Goal: Download file/media

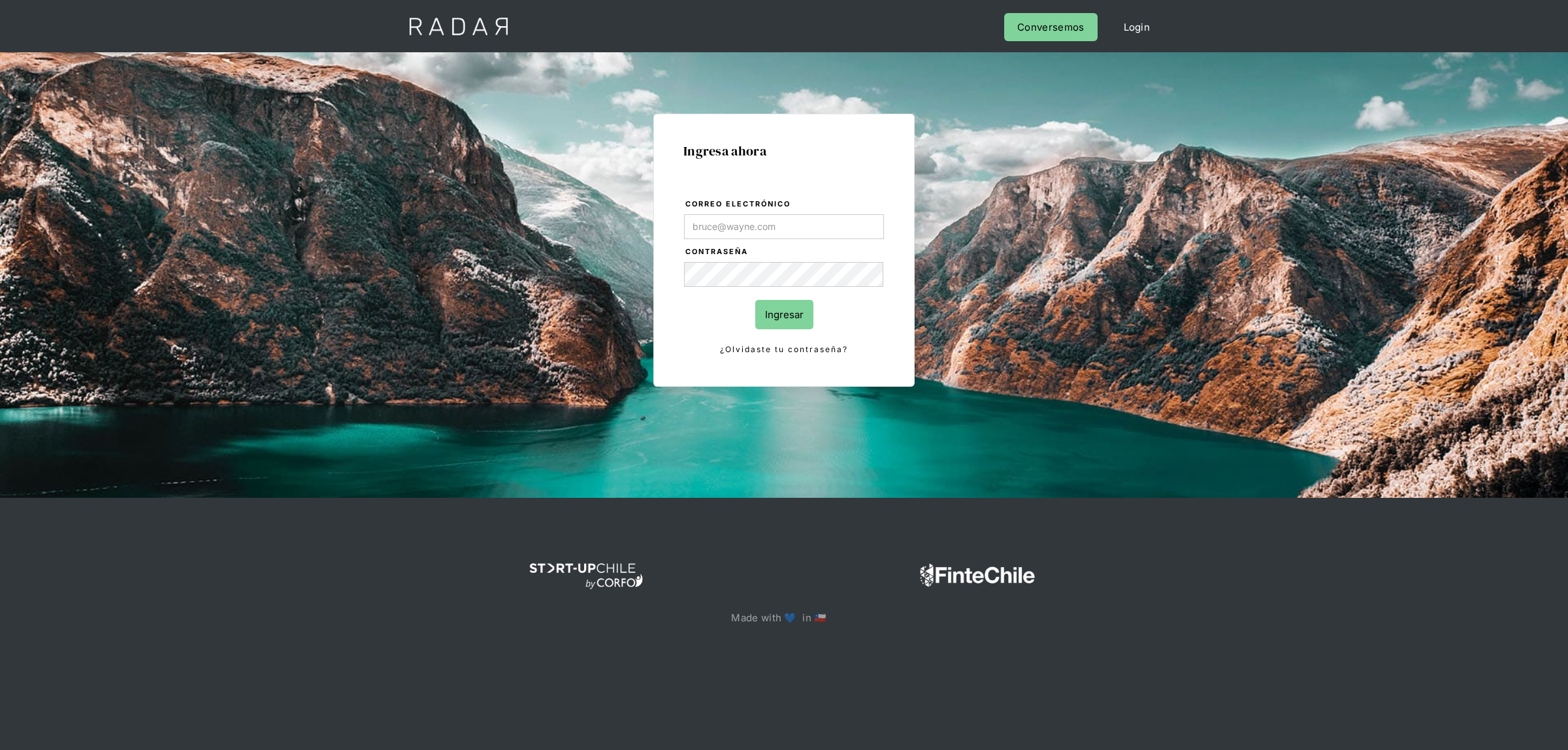
click at [743, 222] on input "Correo electrónico" at bounding box center [784, 226] width 200 height 25
type input "[EMAIL_ADDRESS][DOMAIN_NAME]"
click at [772, 316] on input "Ingresar" at bounding box center [784, 315] width 58 height 30
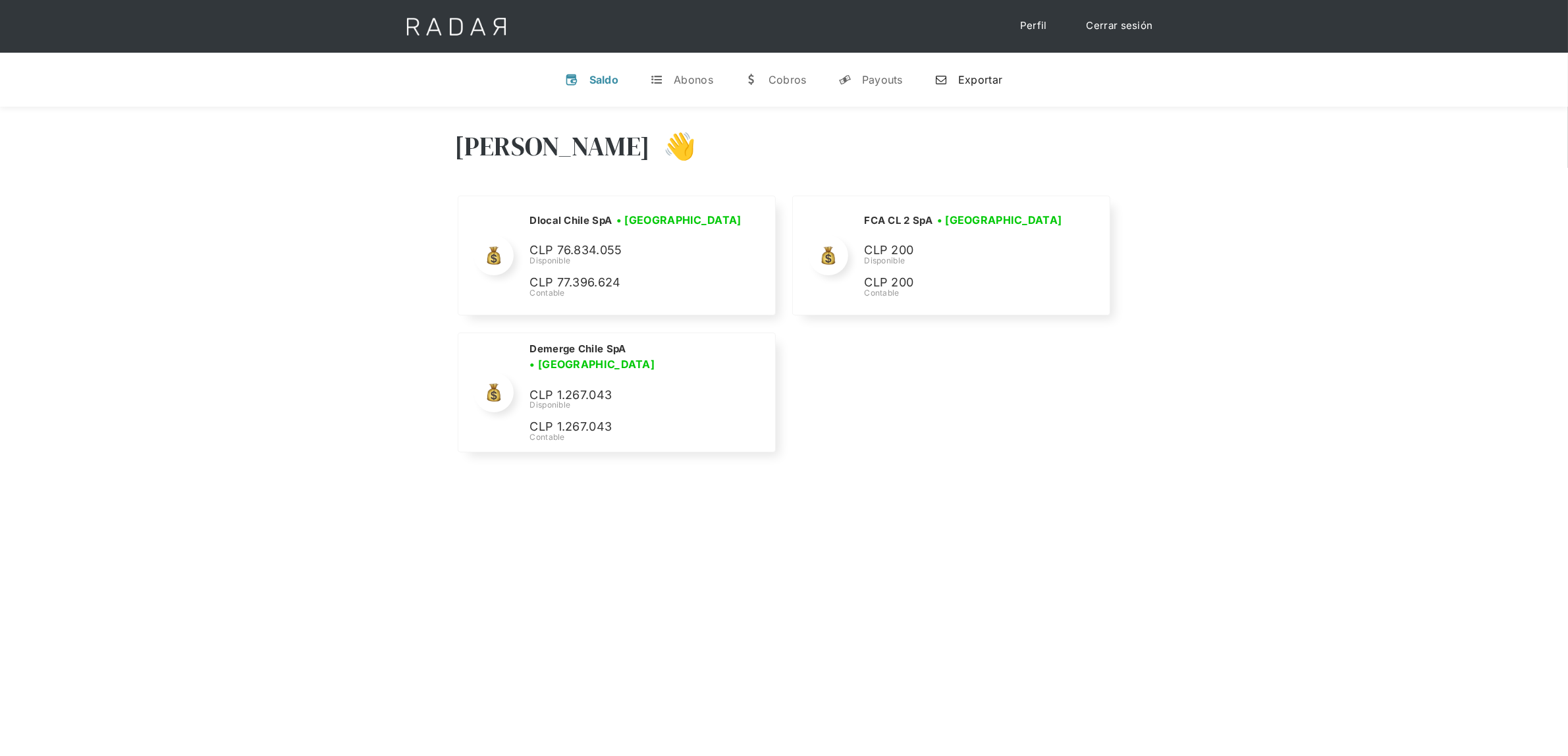
click at [946, 79] on div "n" at bounding box center [941, 80] width 13 height 13
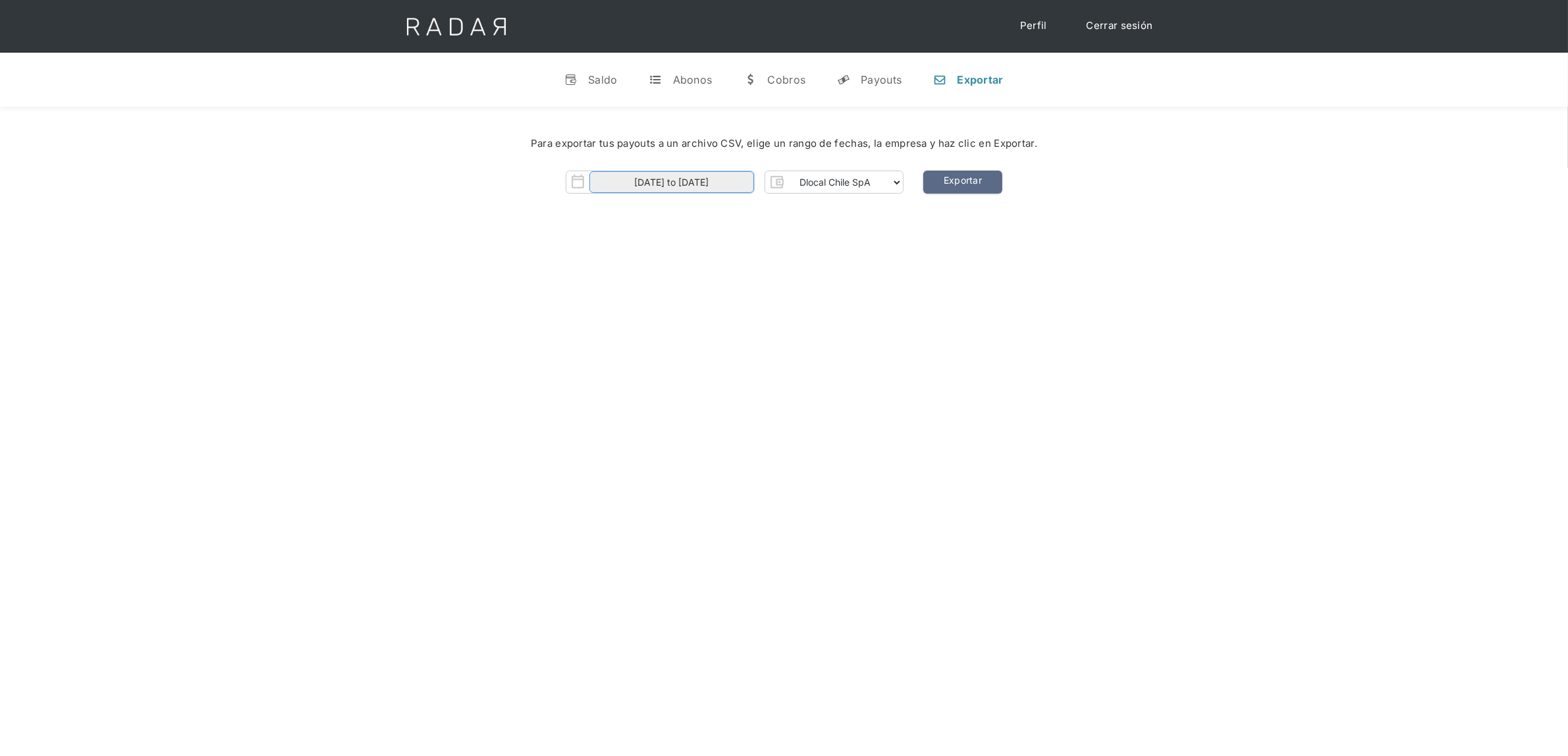
click at [683, 182] on input "[DATE] to [DATE]" at bounding box center [671, 181] width 164 height 22
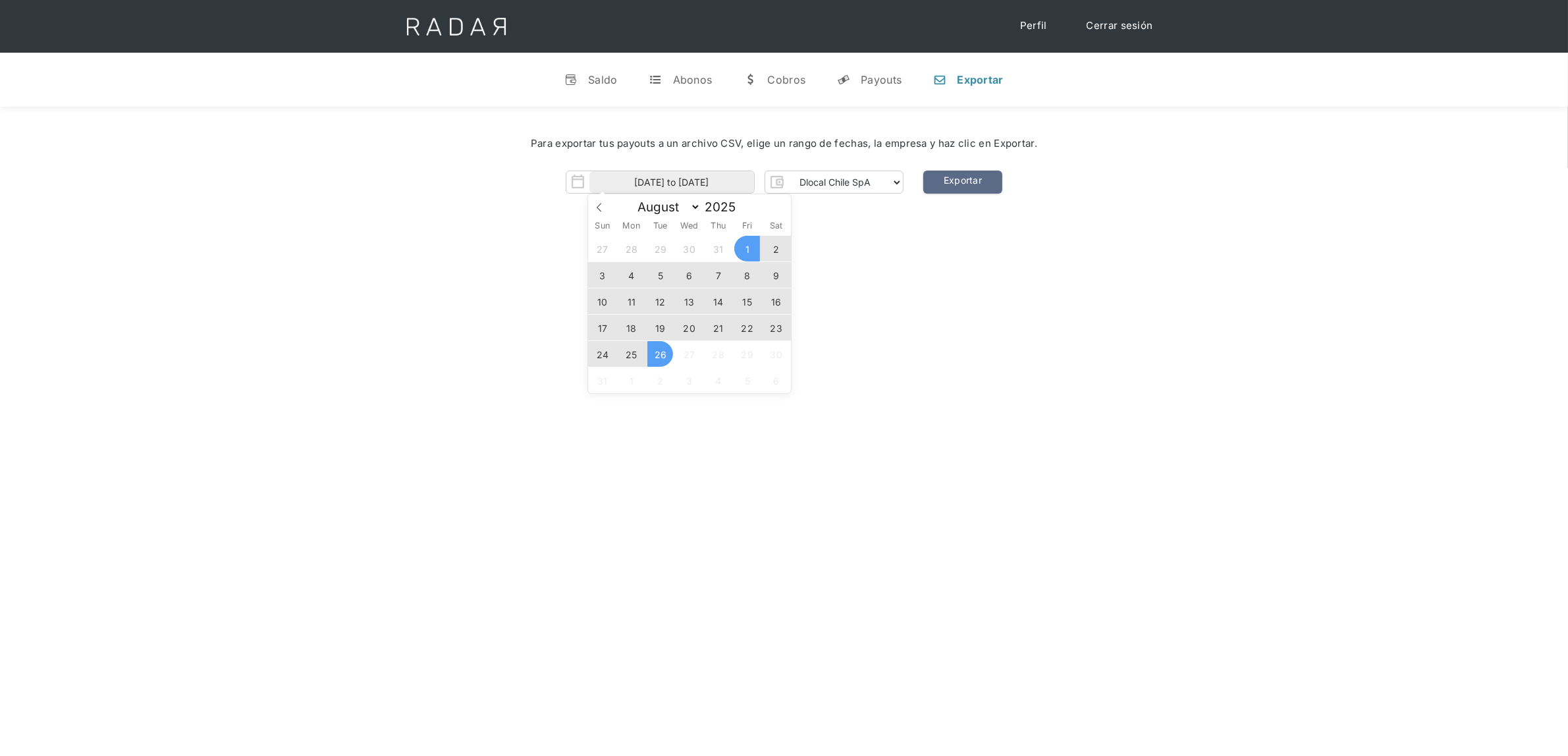
click at [768, 328] on span "23" at bounding box center [776, 327] width 25 height 25
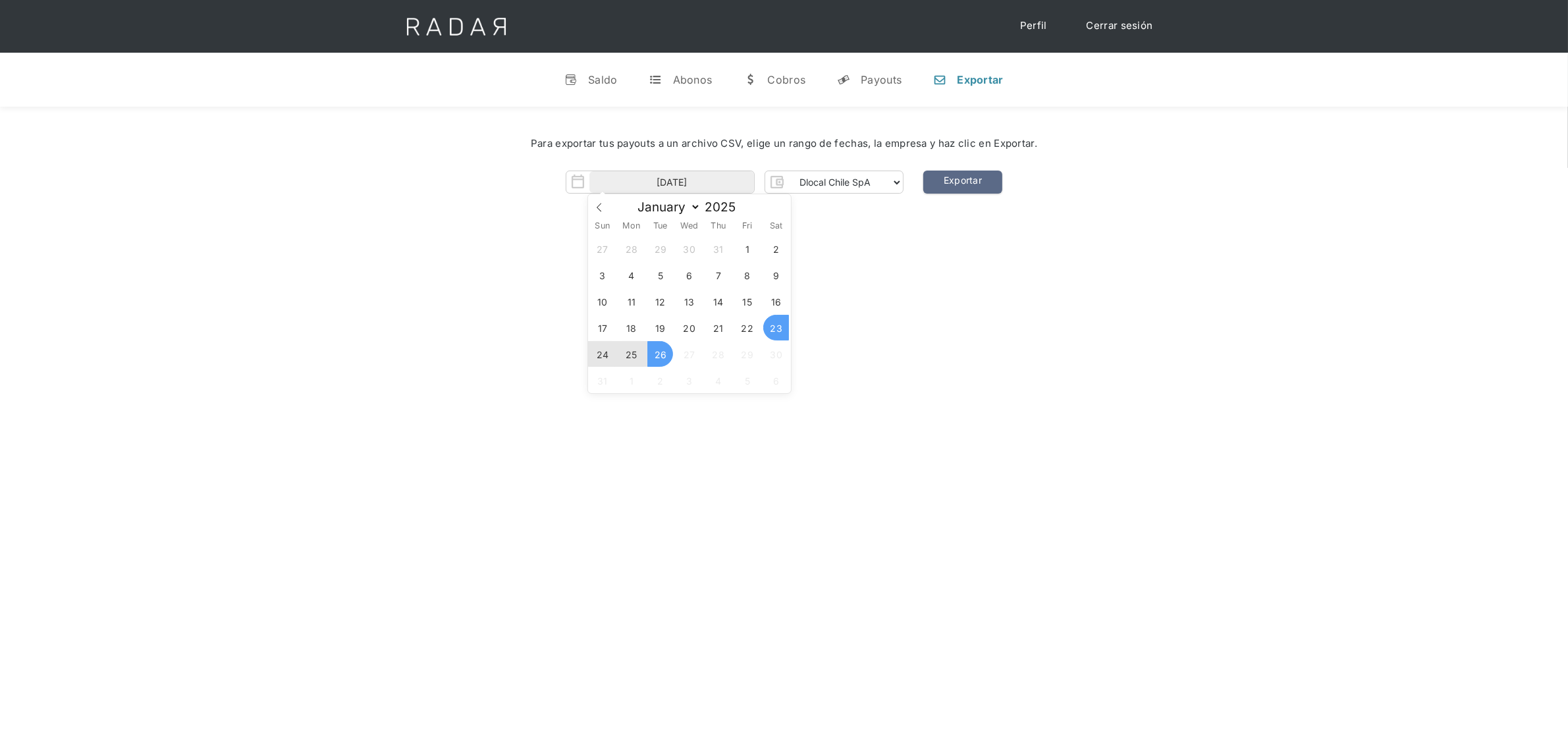
click at [666, 354] on span "26" at bounding box center [659, 353] width 25 height 25
type input "23-08-2025 to 26-08-2025"
click at [890, 303] on div "Hola Lucas 👋 Cargando tus cuentas... Nombre de la empresa • Conectada • Descone…" at bounding box center [784, 485] width 1568 height 756
click at [961, 177] on link "Exportar" at bounding box center [962, 182] width 79 height 23
click at [956, 178] on link "Exportar" at bounding box center [962, 182] width 79 height 23
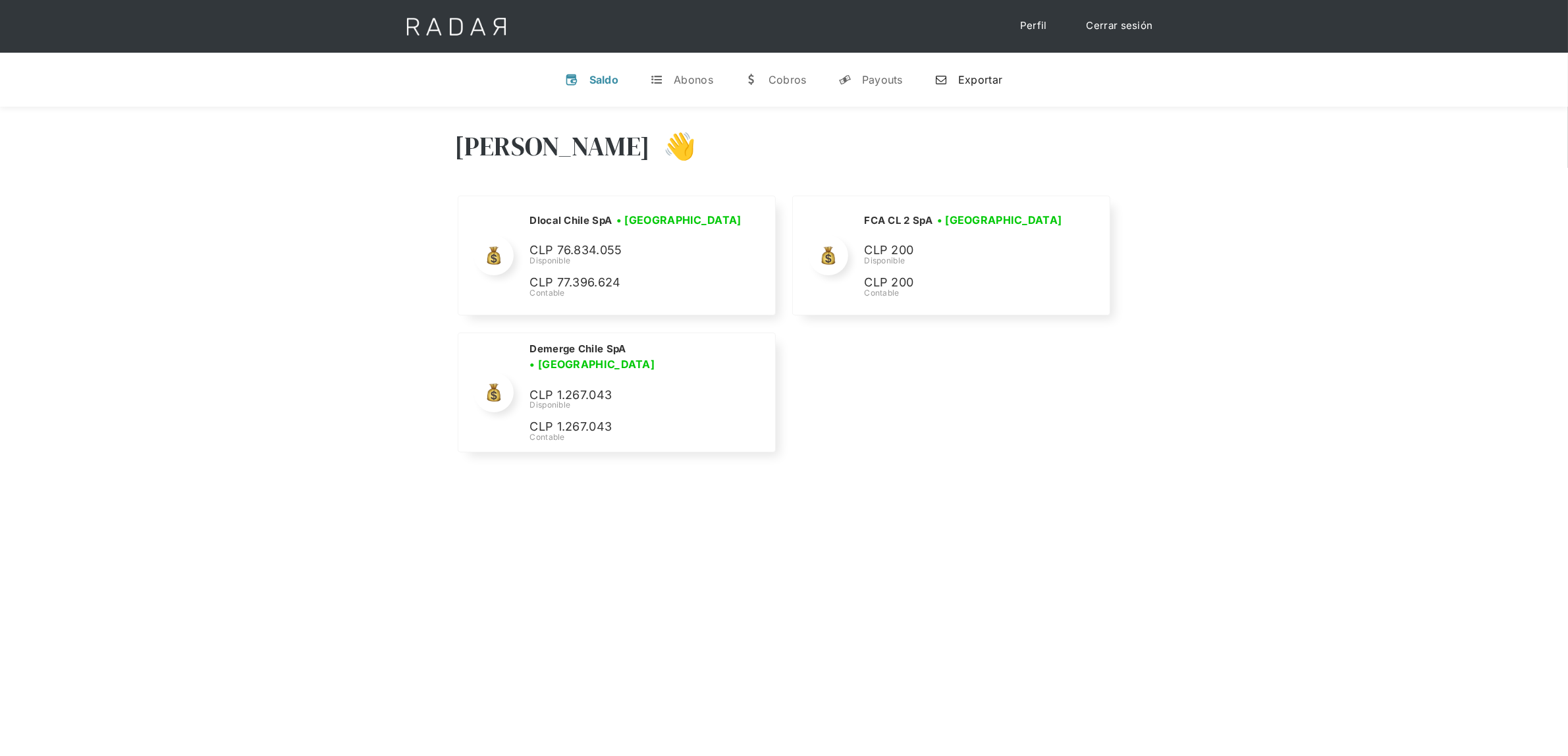
click at [961, 85] on div "Exportar" at bounding box center [979, 80] width 44 height 13
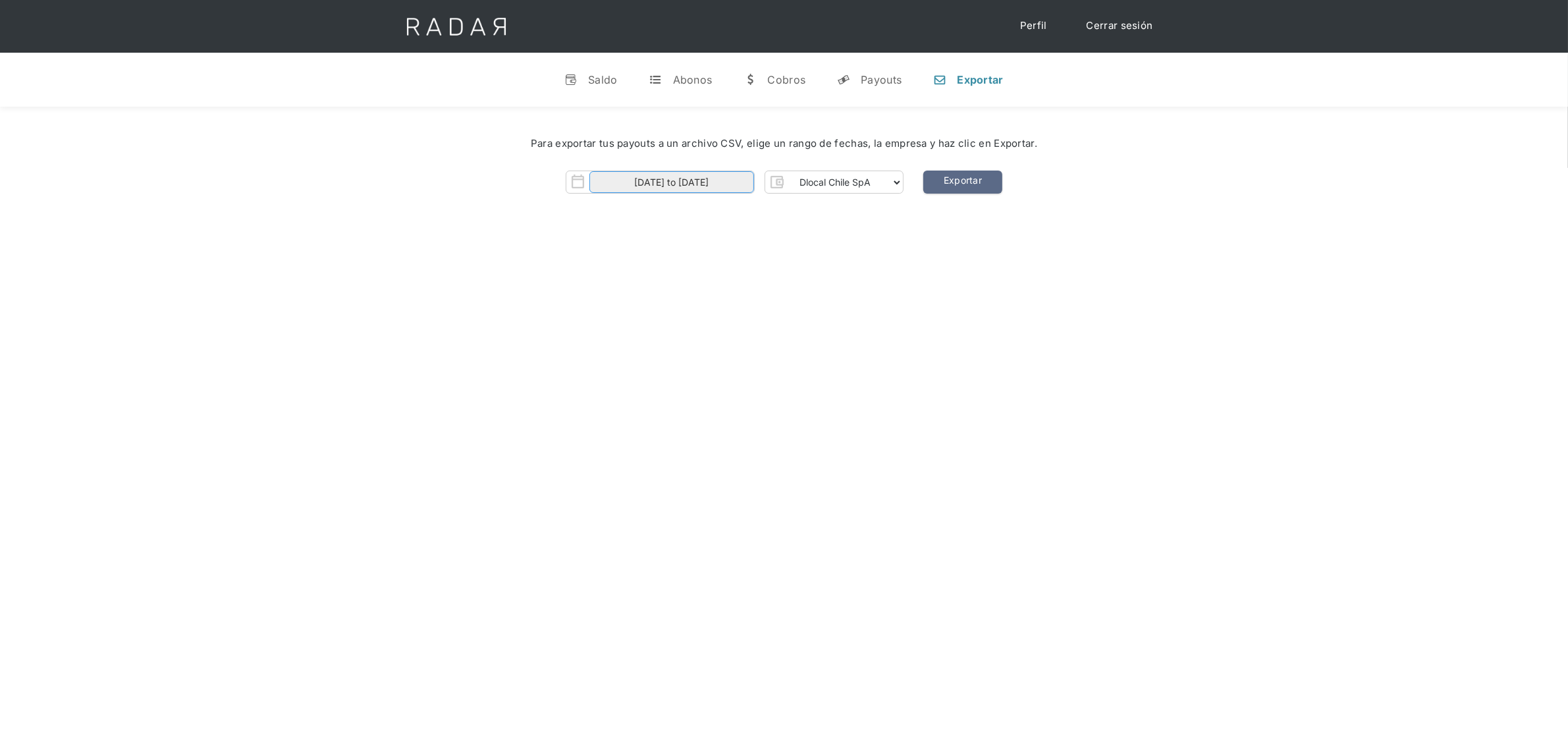
click at [706, 177] on input "[DATE] to [DATE]" at bounding box center [671, 181] width 164 height 22
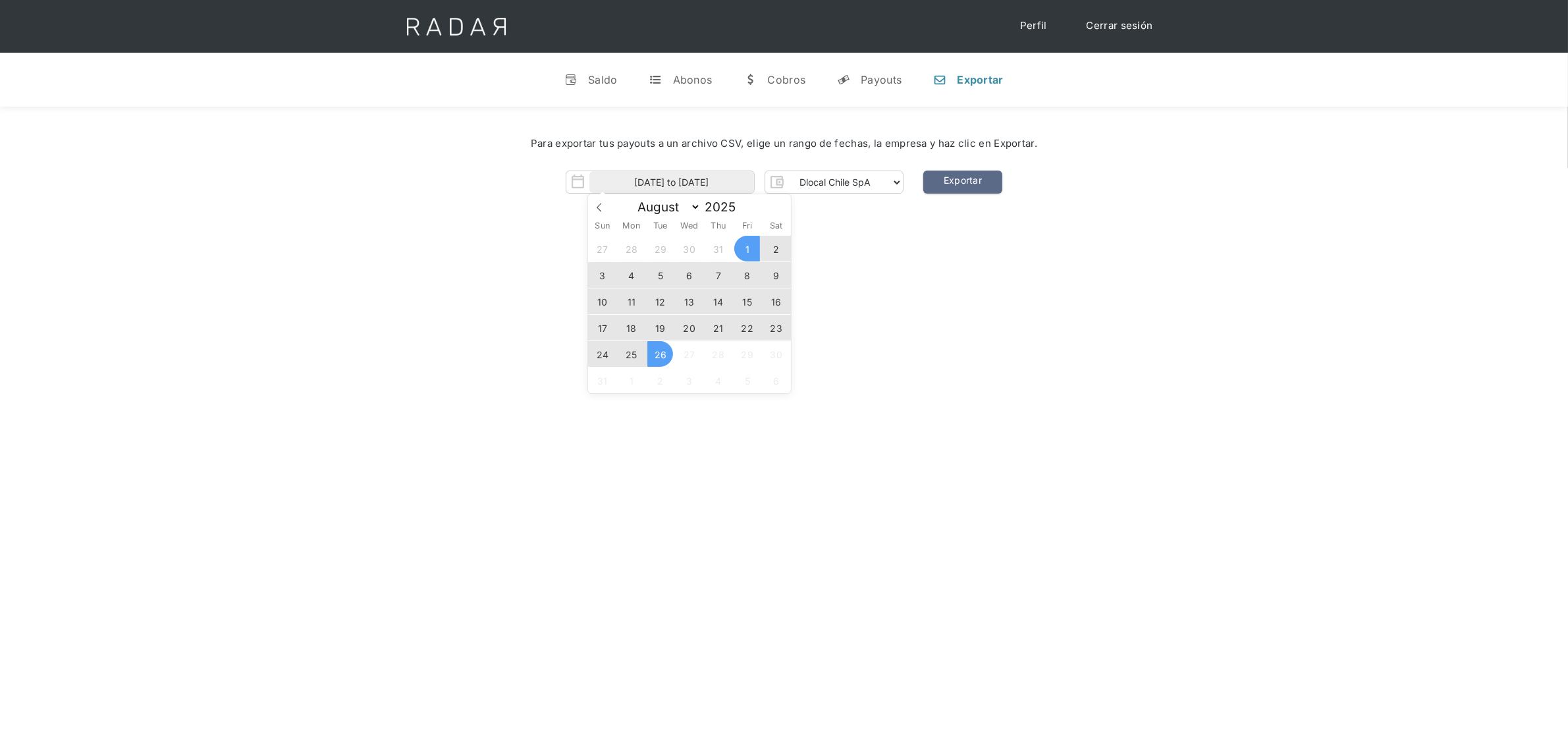
click at [752, 328] on span "22" at bounding box center [746, 327] width 25 height 25
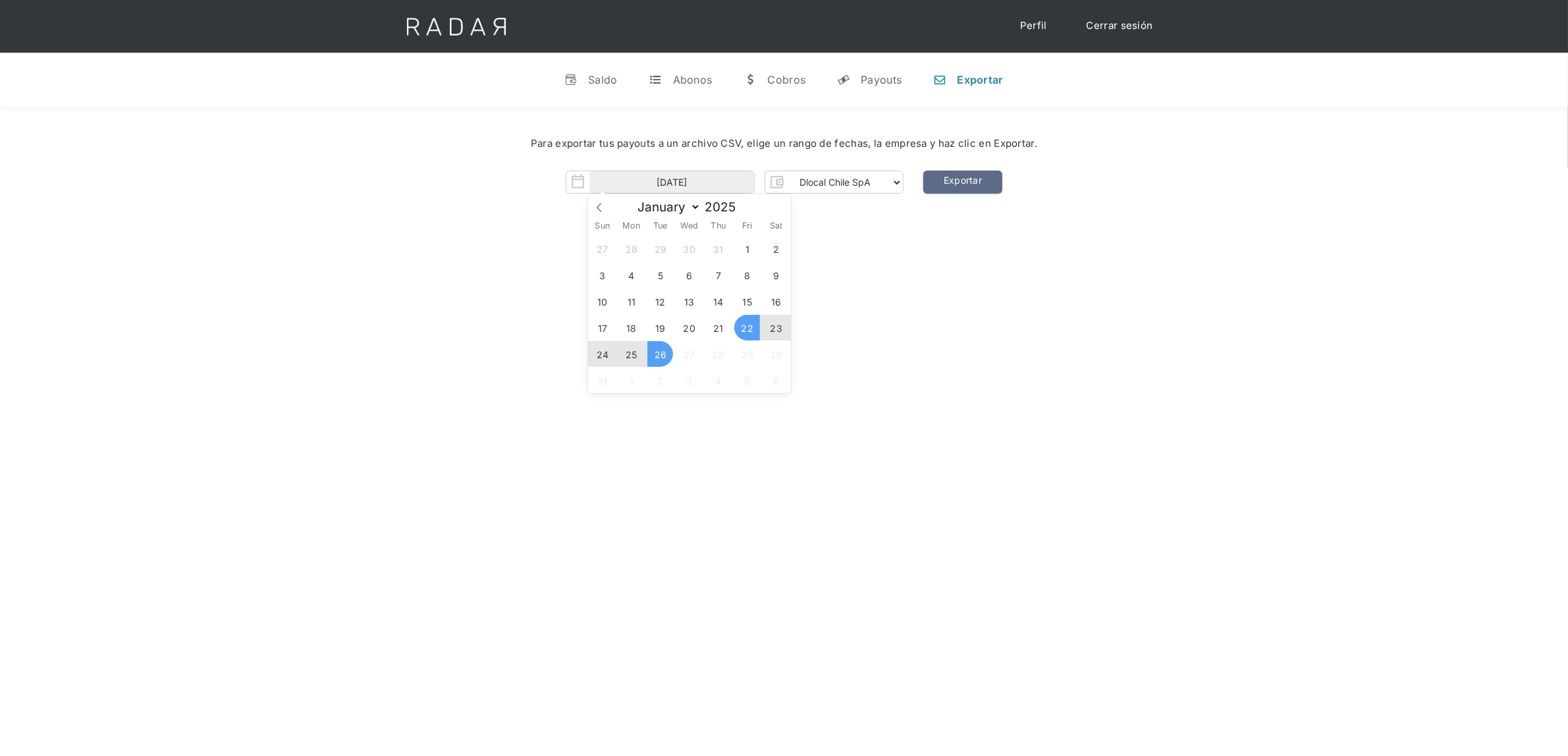
click at [653, 351] on span "26" at bounding box center [659, 353] width 25 height 25
type input "[DATE] to [DATE]"
click at [977, 185] on link "Exportar" at bounding box center [962, 182] width 79 height 23
